Goal: Transaction & Acquisition: Purchase product/service

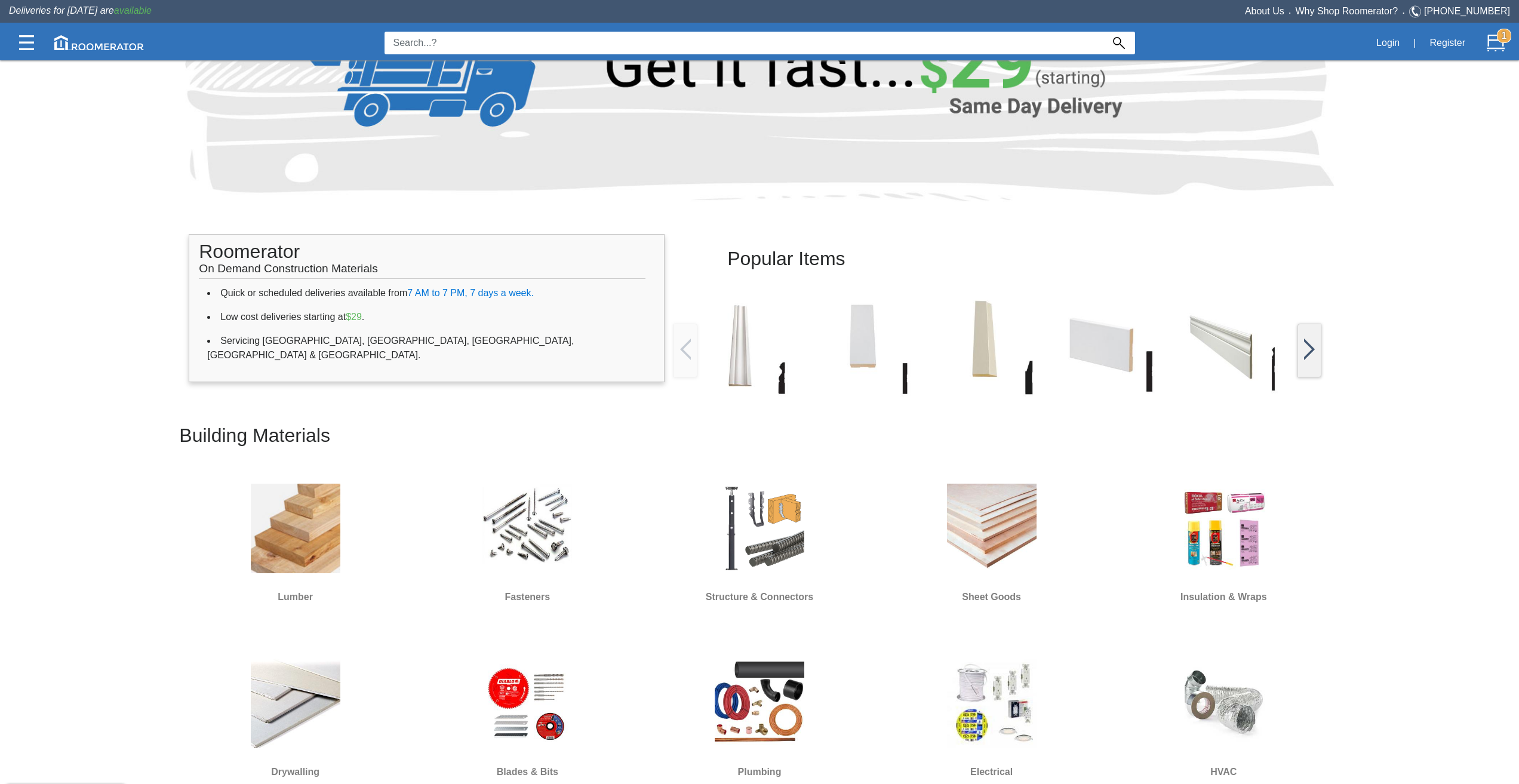
scroll to position [119, 0]
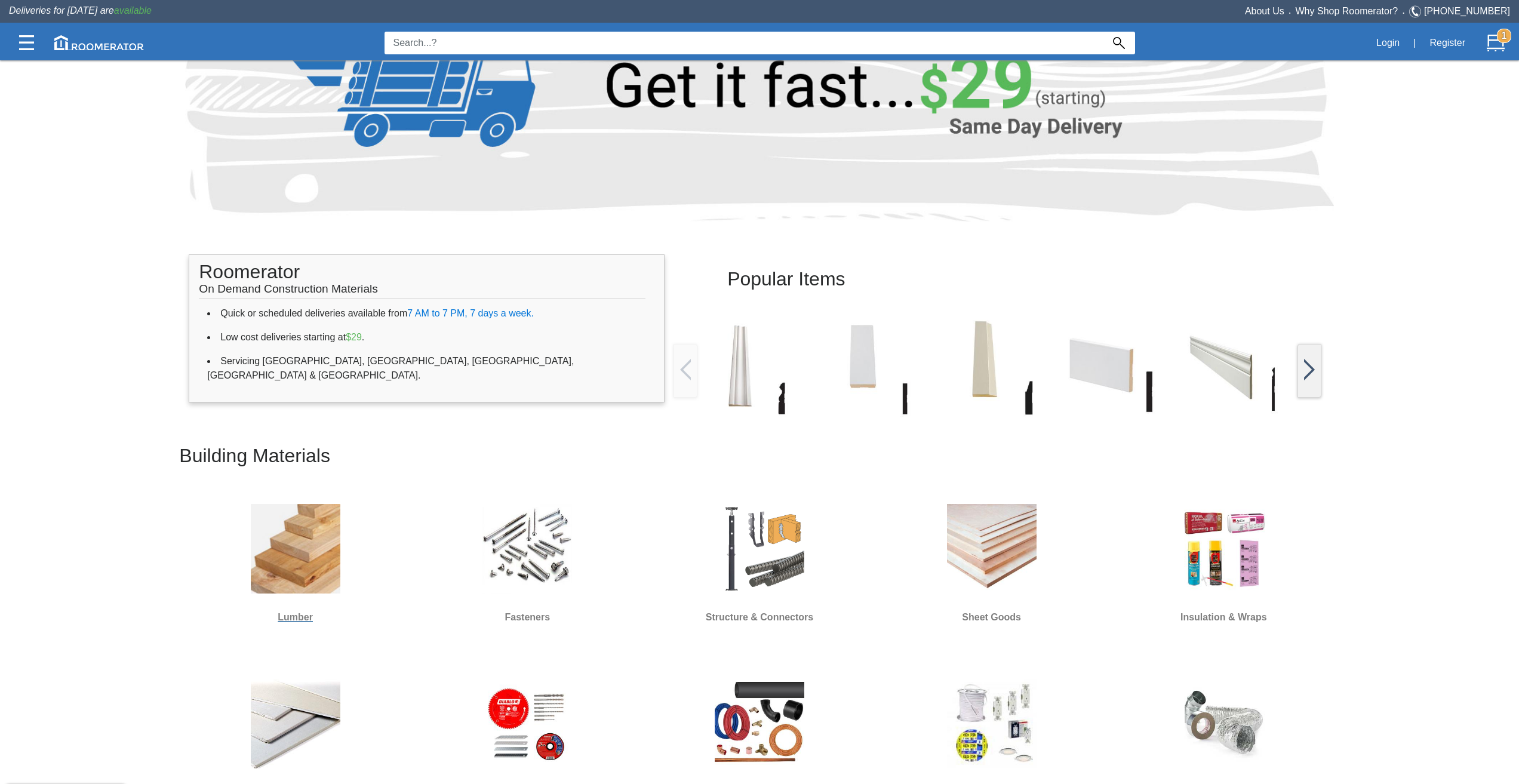
click at [296, 535] on img at bounding box center [296, 549] width 89 height 89
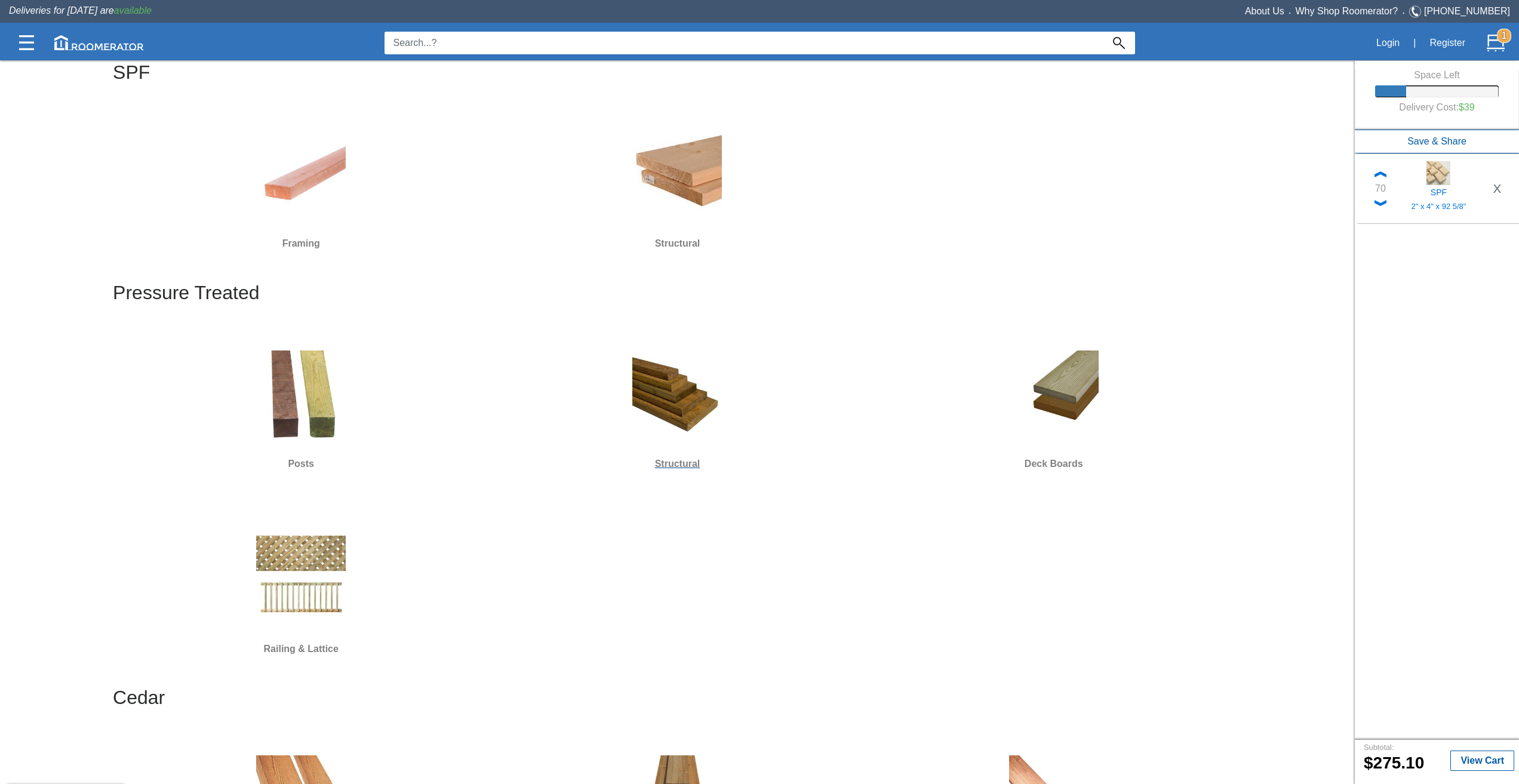
scroll to position [179, 0]
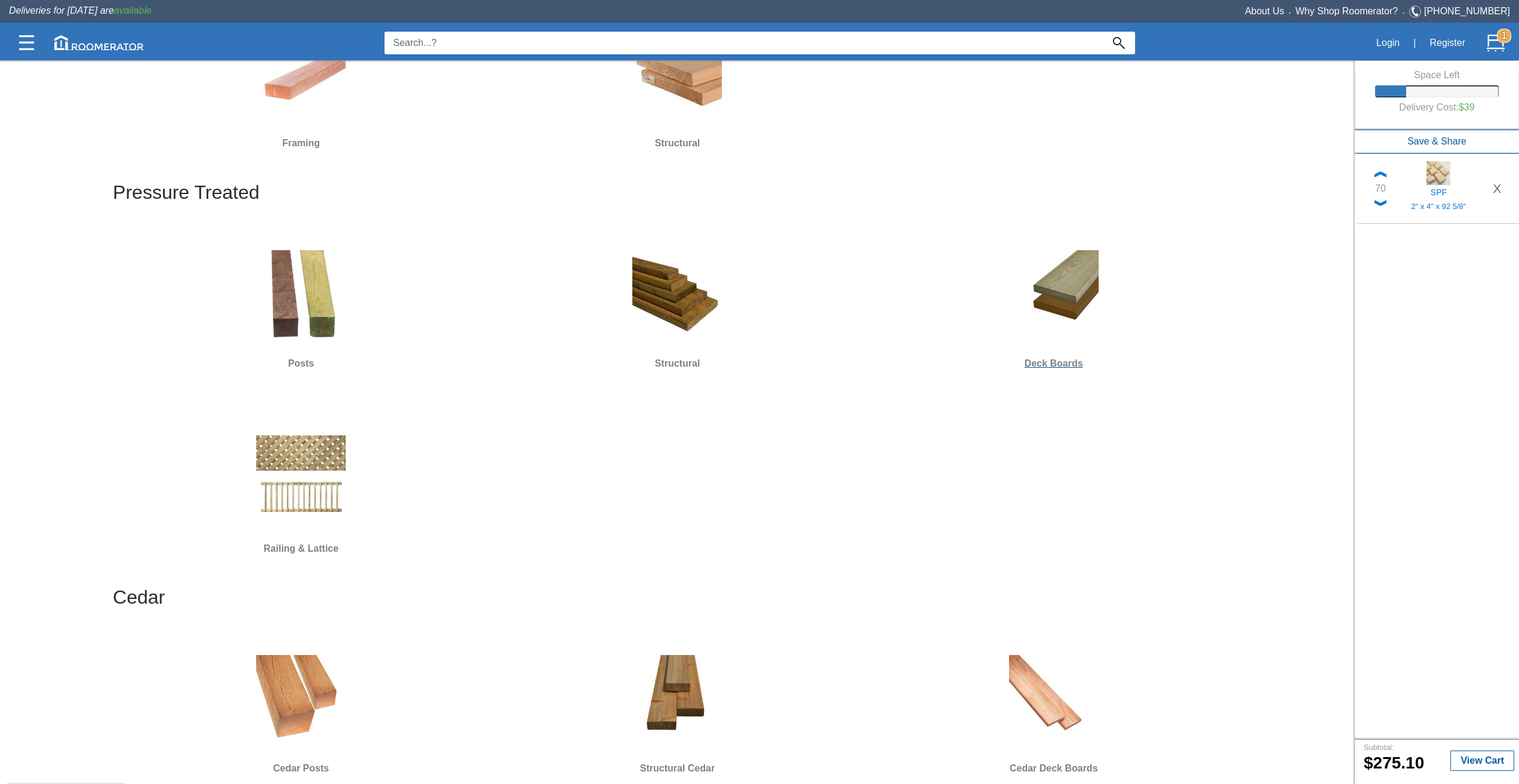
click at [1061, 308] on img at bounding box center [1054, 295] width 89 height 89
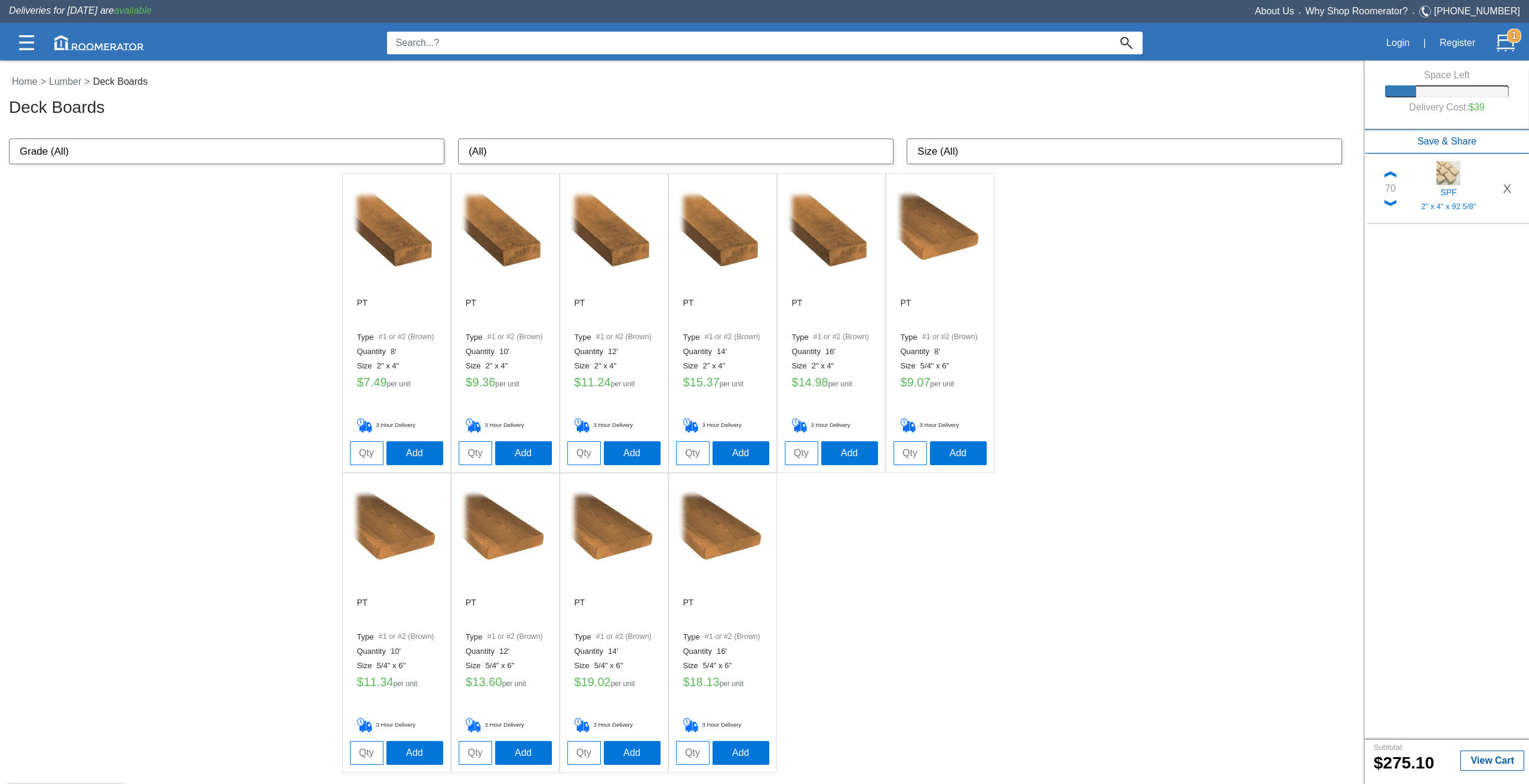
click at [390, 239] on img at bounding box center [397, 235] width 89 height 89
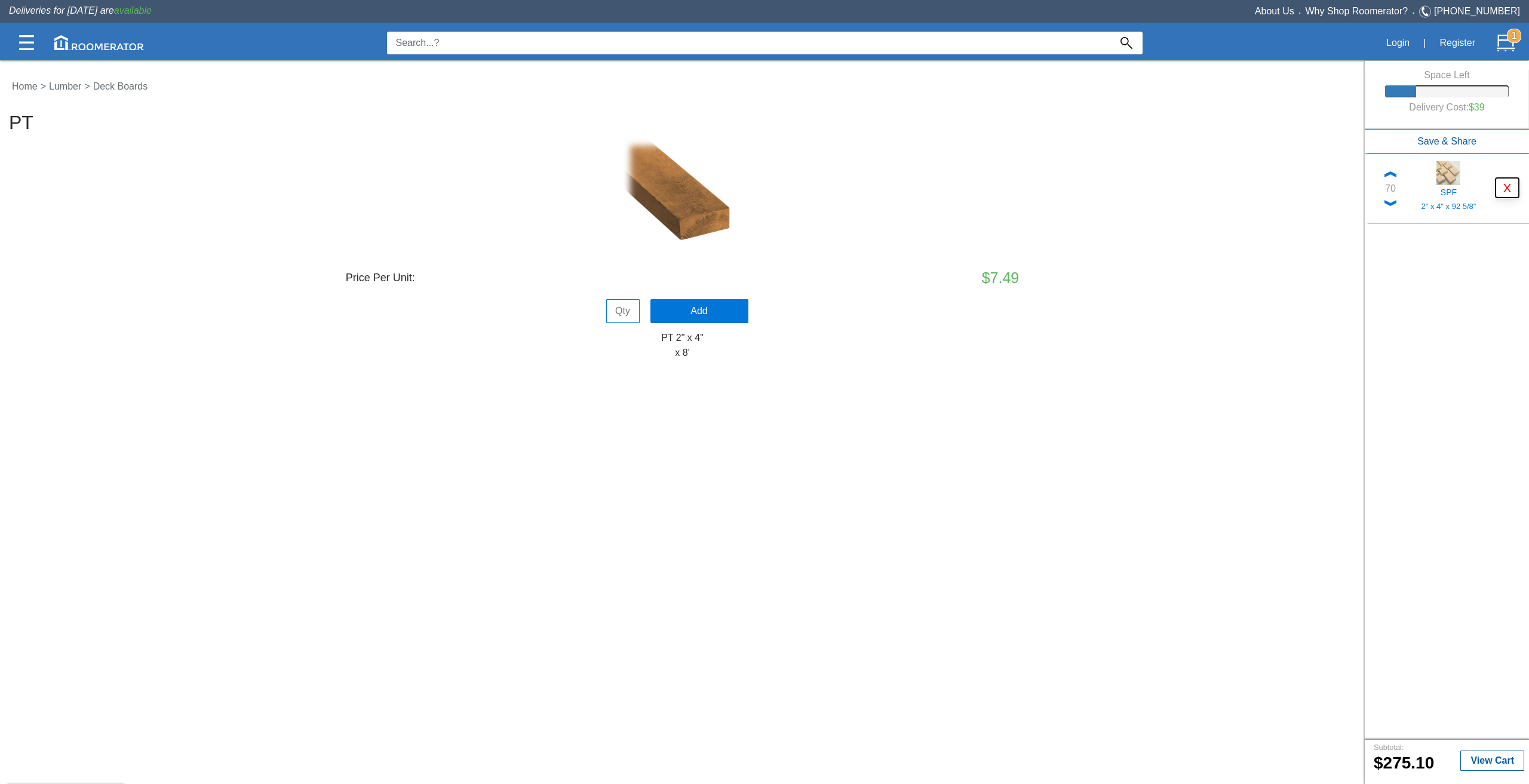
click at [1508, 193] on button "X" at bounding box center [1507, 188] width 23 height 19
drag, startPoint x: 620, startPoint y: 303, endPoint x: 648, endPoint y: 308, distance: 28.4
click at [620, 303] on input "tel" at bounding box center [623, 311] width 34 height 24
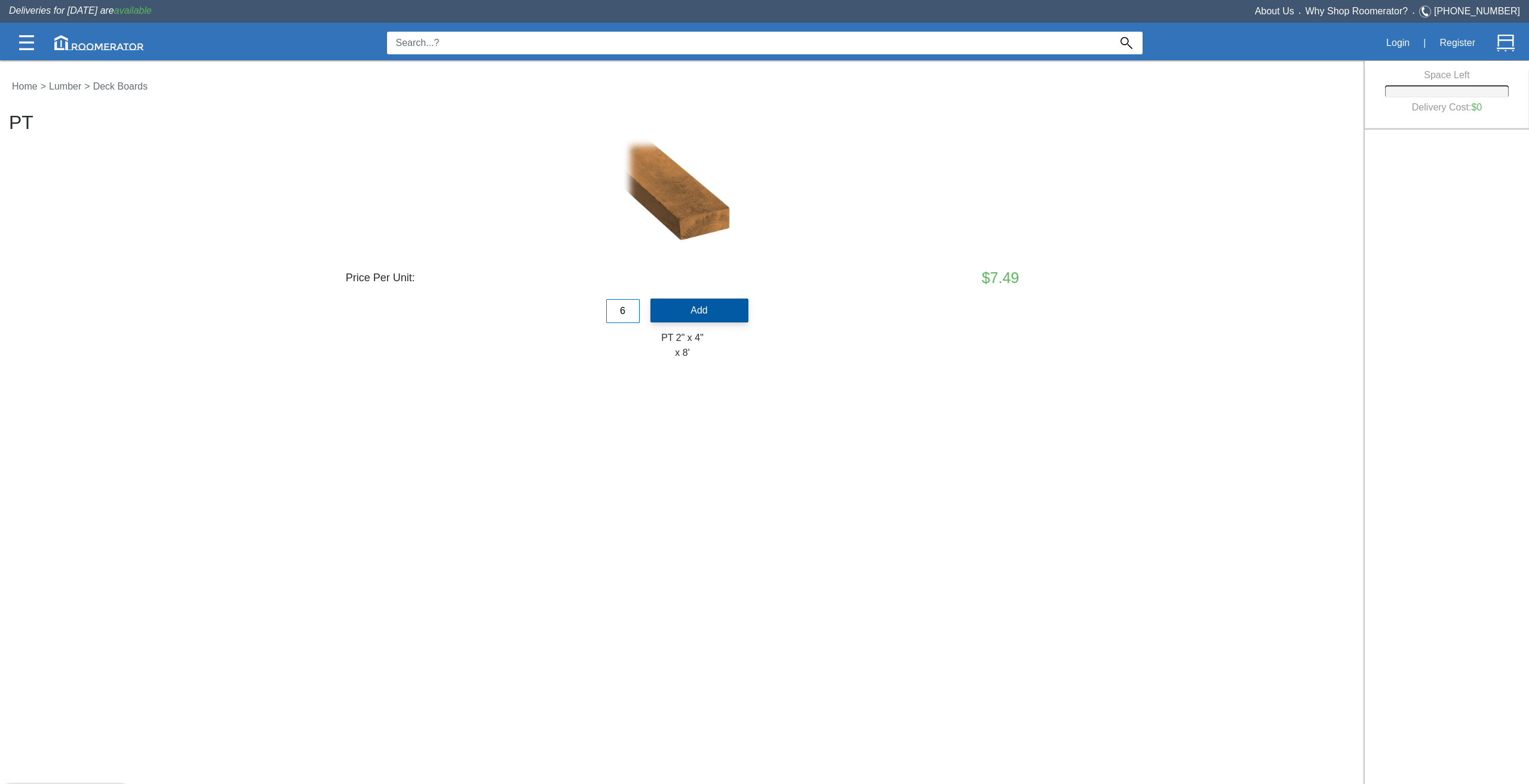
type input "6"
click at [673, 309] on button "Add" at bounding box center [699, 310] width 98 height 24
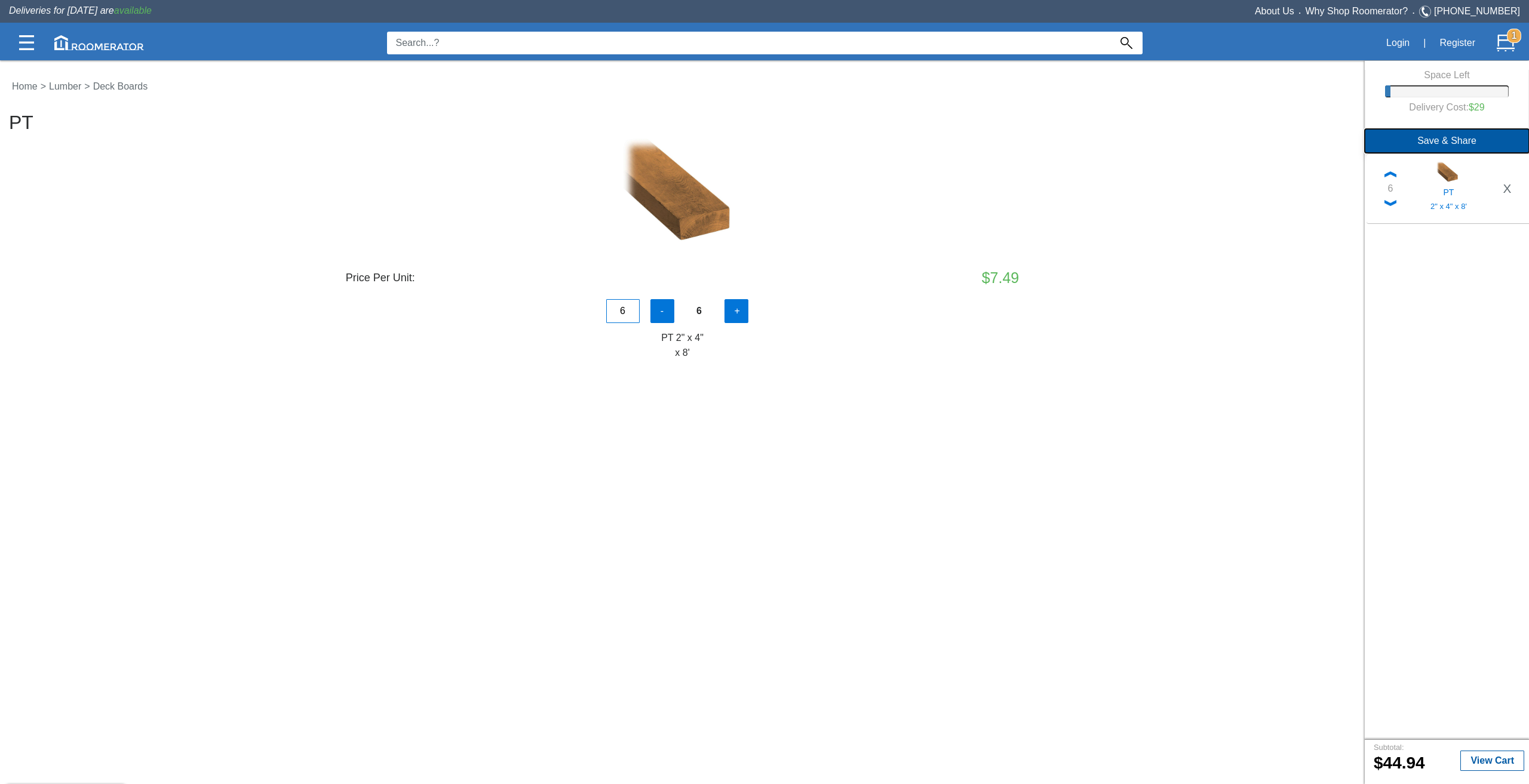
click at [1425, 146] on button "Save & Share" at bounding box center [1447, 141] width 164 height 24
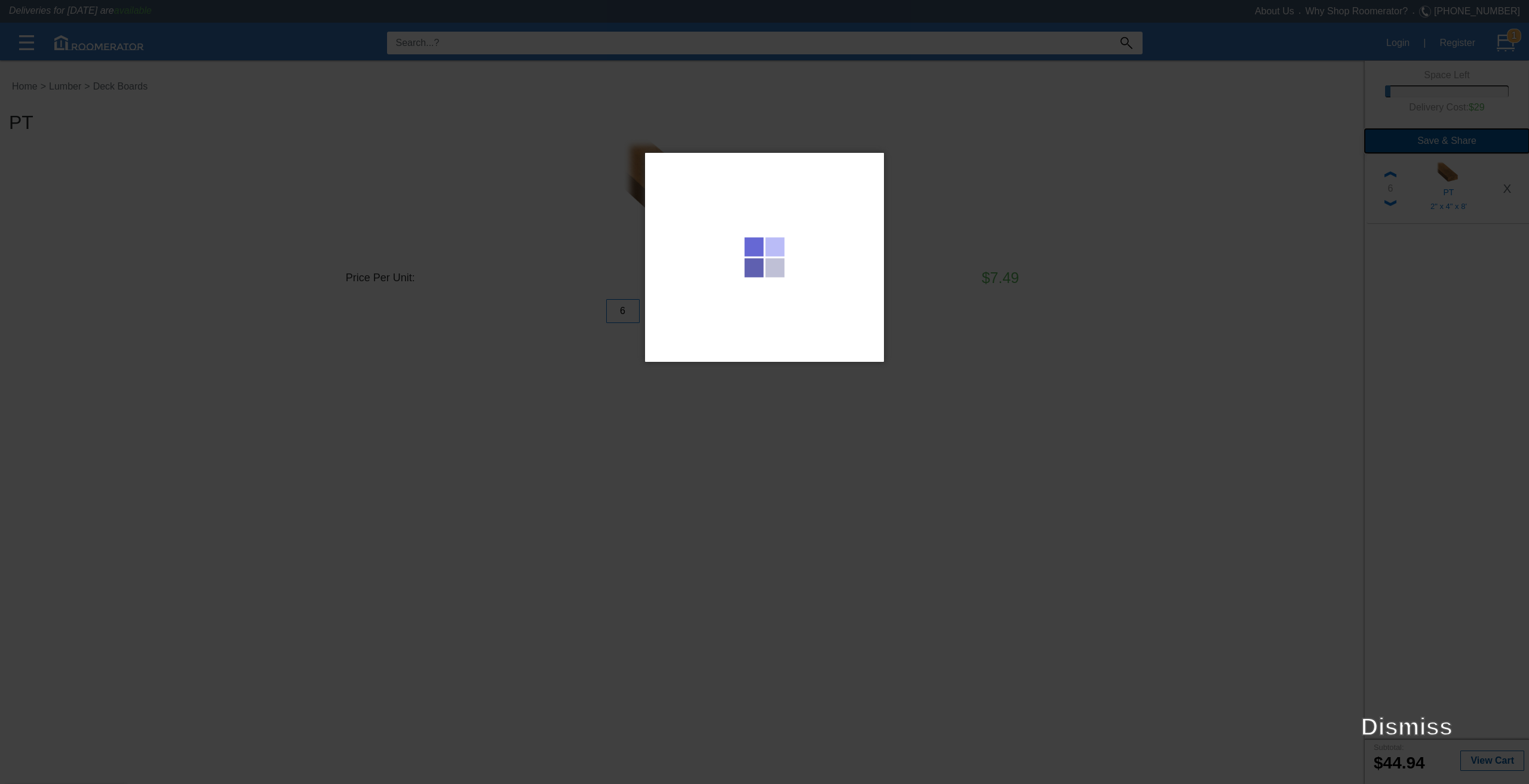
type input "[DOMAIN_NAME][URL]"
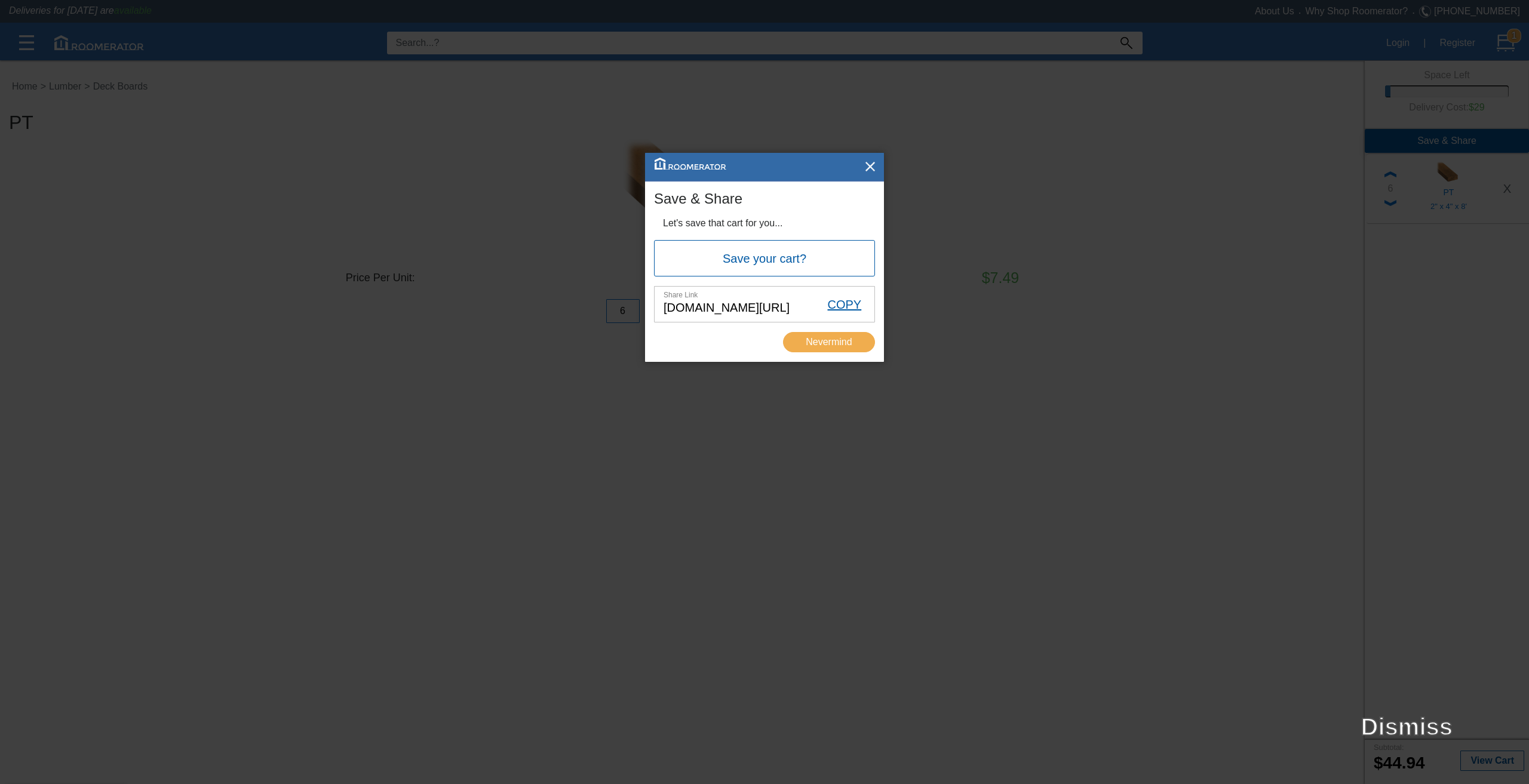
click at [845, 307] on div "COPY" at bounding box center [845, 303] width 60 height 34
